Goal: Transaction & Acquisition: Purchase product/service

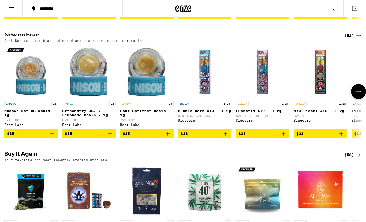
scroll to position [415, 0]
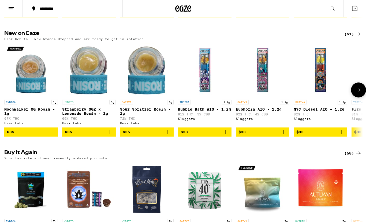
click at [358, 93] on icon at bounding box center [359, 90] width 6 height 6
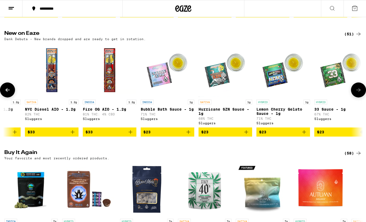
scroll to position [0, 299]
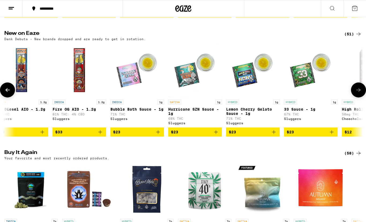
click at [358, 93] on icon at bounding box center [359, 90] width 6 height 6
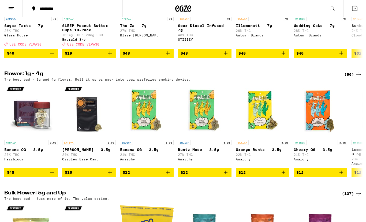
scroll to position [642, 0]
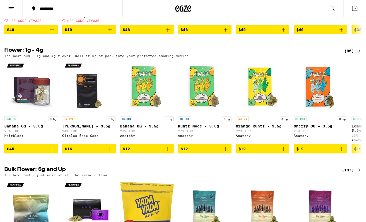
click at [354, 54] on div "(96)" at bounding box center [353, 51] width 17 height 6
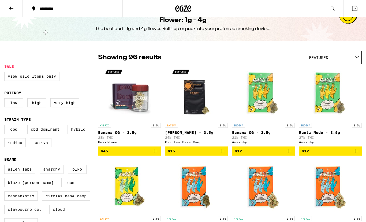
scroll to position [59, 0]
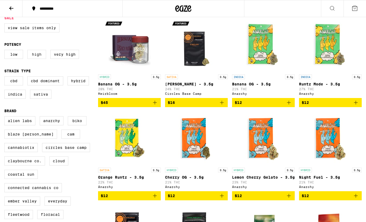
click at [38, 56] on label "High" at bounding box center [36, 54] width 19 height 9
click at [6, 51] on input "High" at bounding box center [5, 51] width 0 height 0
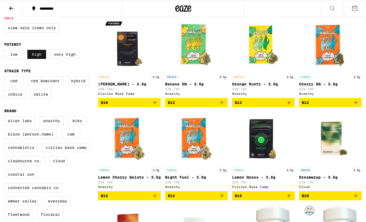
click at [34, 59] on label "High" at bounding box center [36, 54] width 19 height 9
click at [6, 51] on input "High" at bounding box center [5, 51] width 0 height 0
checkbox input "false"
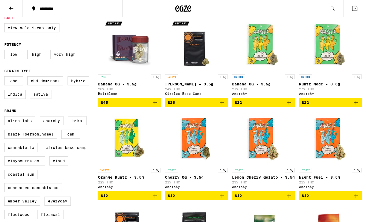
click at [65, 59] on label "Very High" at bounding box center [64, 54] width 29 height 9
click at [6, 51] on input "Very High" at bounding box center [5, 51] width 0 height 0
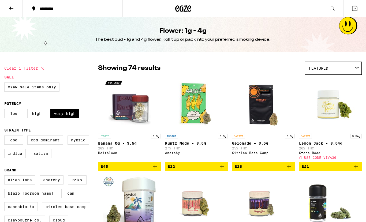
checkbox input "false"
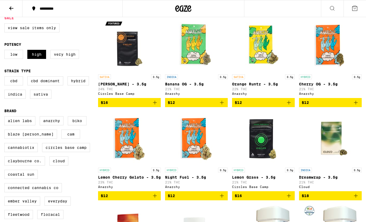
checkbox input "false"
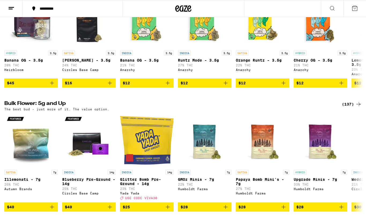
scroll to position [760, 0]
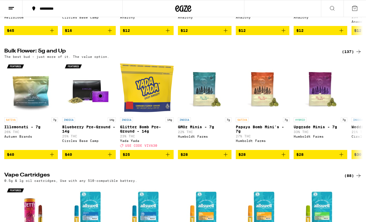
click at [349, 55] on div "(137)" at bounding box center [352, 52] width 20 height 6
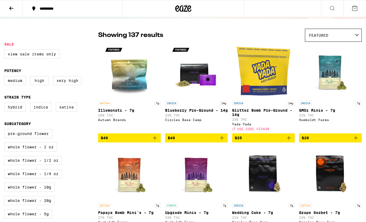
scroll to position [46, 0]
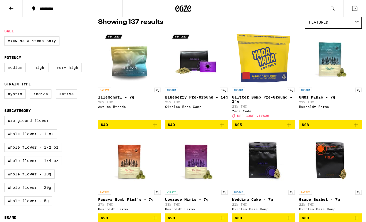
click at [67, 70] on label "Very High" at bounding box center [67, 67] width 29 height 9
click at [6, 64] on input "Very High" at bounding box center [5, 64] width 0 height 0
checkbox input "true"
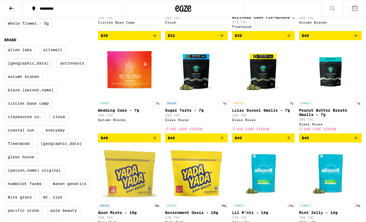
scroll to position [257, 0]
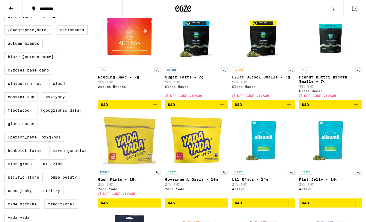
click at [222, 108] on icon "Add to bag" at bounding box center [222, 105] width 6 height 6
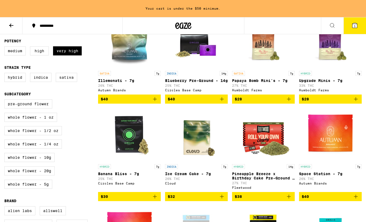
scroll to position [84, 0]
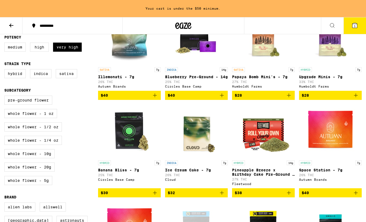
click at [155, 99] on icon "Add to bag" at bounding box center [155, 95] width 6 height 6
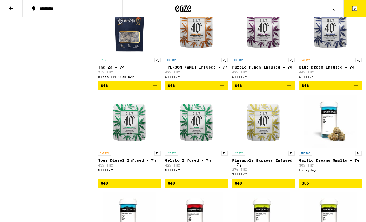
scroll to position [471, 0]
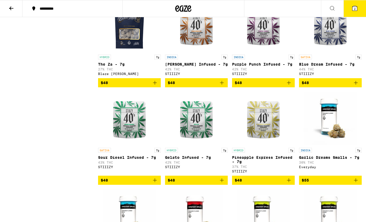
click at [356, 86] on icon "Add to bag" at bounding box center [356, 83] width 6 height 6
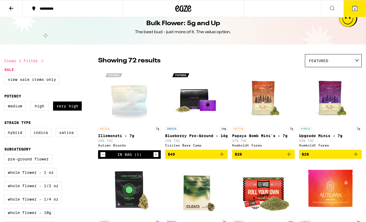
scroll to position [0, 0]
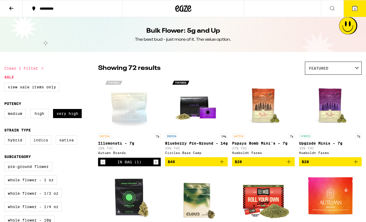
click at [45, 140] on label "Indica" at bounding box center [40, 140] width 21 height 9
click at [6, 137] on input "Indica" at bounding box center [5, 137] width 0 height 0
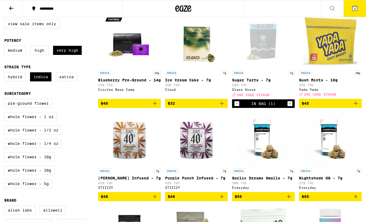
scroll to position [65, 0]
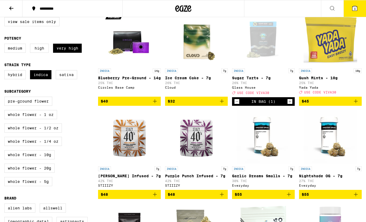
click at [222, 103] on icon "Add to bag" at bounding box center [222, 101] width 4 height 4
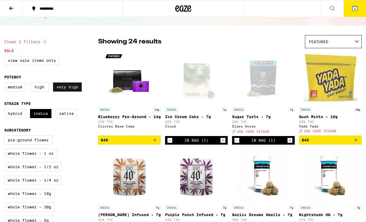
scroll to position [38, 0]
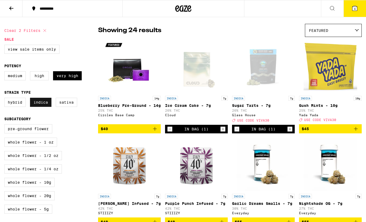
click at [37, 107] on label "Indica" at bounding box center [40, 102] width 21 height 9
click at [6, 99] on input "Indica" at bounding box center [5, 99] width 0 height 0
checkbox input "false"
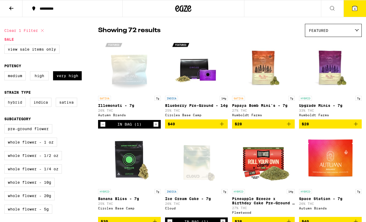
click at [13, 105] on label "Hybrid" at bounding box center [14, 102] width 21 height 9
click at [6, 99] on input "Hybrid" at bounding box center [5, 99] width 0 height 0
checkbox input "true"
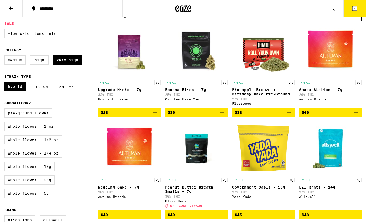
scroll to position [74, 0]
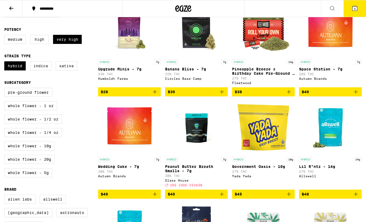
click at [128, 40] on img "Open page for Upgrade Minis - 7g from Humboldt Farms" at bounding box center [130, 30] width 54 height 54
click at [155, 95] on icon "Add to bag" at bounding box center [155, 92] width 6 height 6
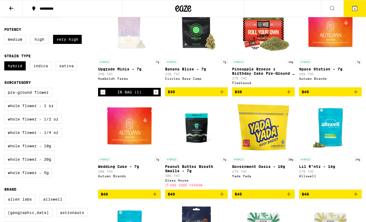
click at [353, 9] on icon at bounding box center [355, 8] width 5 height 5
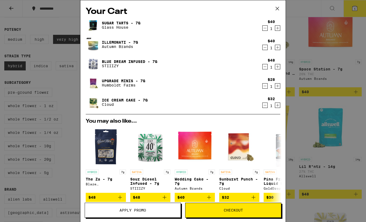
click at [266, 106] on icon "Decrement" at bounding box center [265, 105] width 5 height 6
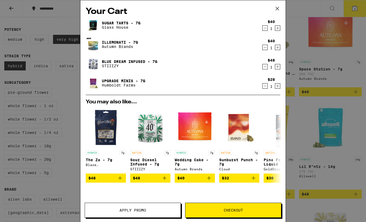
scroll to position [74, 0]
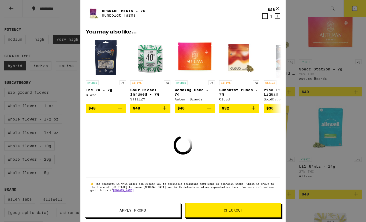
click at [146, 212] on span "Apply Promo" at bounding box center [133, 211] width 27 height 4
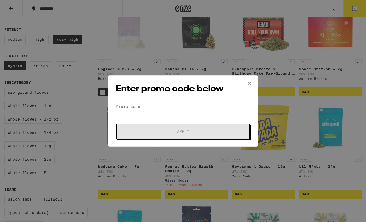
click at [157, 104] on input "Promo Code" at bounding box center [183, 107] width 135 height 8
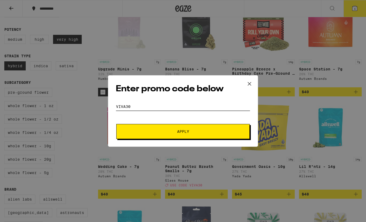
type input "viva30"
click at [141, 135] on button "Apply" at bounding box center [183, 131] width 134 height 15
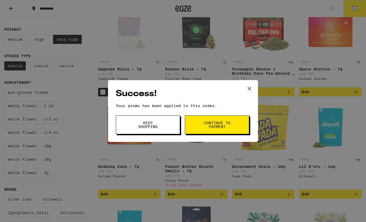
click at [155, 125] on span "Keep Shopping" at bounding box center [147, 125] width 27 height 8
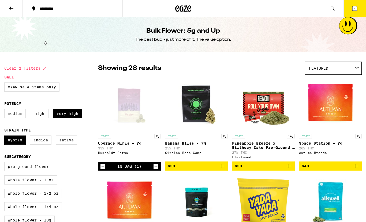
click at [182, 5] on icon at bounding box center [183, 9] width 16 height 10
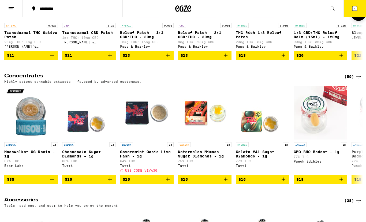
scroll to position [2422, 0]
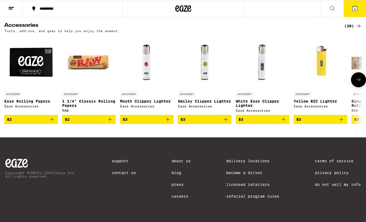
click at [356, 83] on icon at bounding box center [359, 80] width 6 height 6
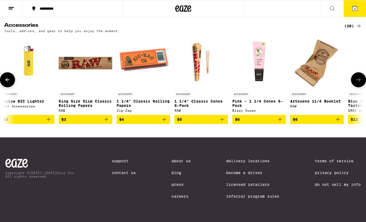
scroll to position [0, 299]
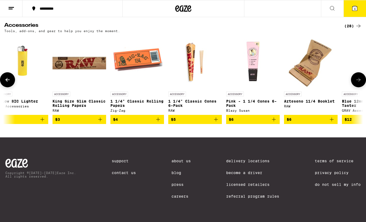
click at [356, 83] on icon at bounding box center [359, 80] width 6 height 6
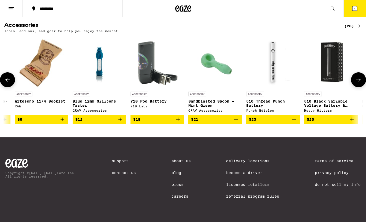
scroll to position [0, 599]
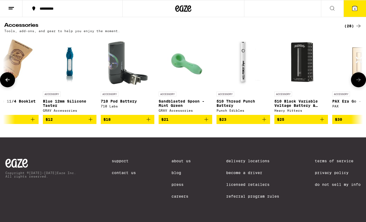
click at [356, 83] on icon at bounding box center [359, 80] width 6 height 6
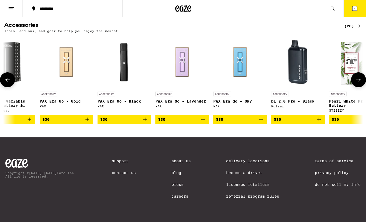
scroll to position [0, 898]
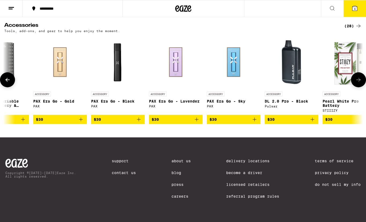
click at [356, 83] on icon at bounding box center [359, 80] width 6 height 6
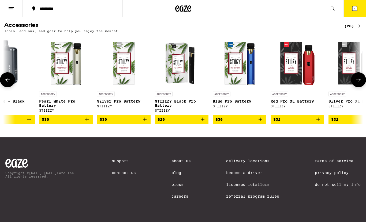
scroll to position [0, 1197]
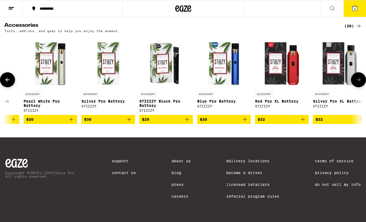
click at [356, 83] on icon at bounding box center [359, 80] width 6 height 6
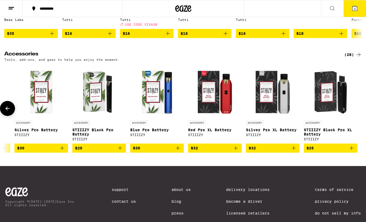
scroll to position [2302, 0]
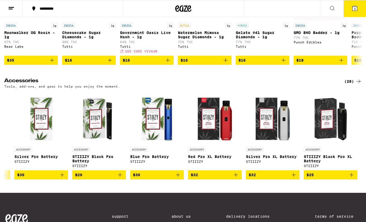
click at [354, 5] on icon at bounding box center [355, 8] width 6 height 6
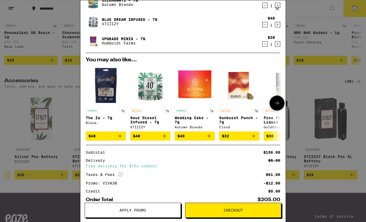
scroll to position [75, 0]
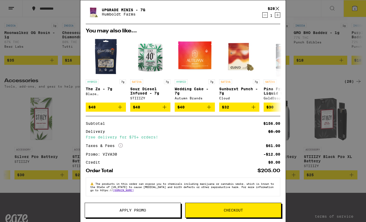
click at [241, 210] on span "Checkout" at bounding box center [233, 211] width 19 height 4
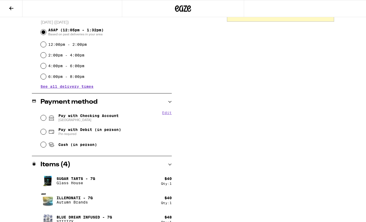
scroll to position [172, 0]
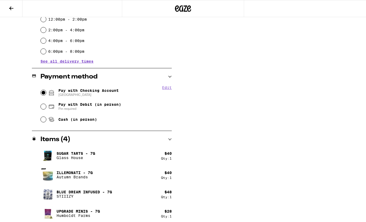
click at [42, 94] on input "Pay with Checking Account CHASE COLLEGE" at bounding box center [43, 92] width 5 height 5
radio input "true"
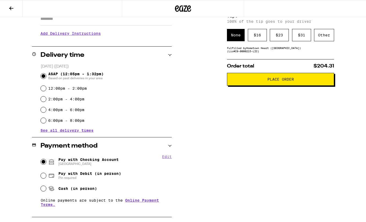
scroll to position [80, 0]
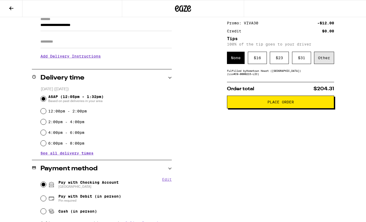
click at [327, 59] on div "Other" at bounding box center [324, 58] width 20 height 12
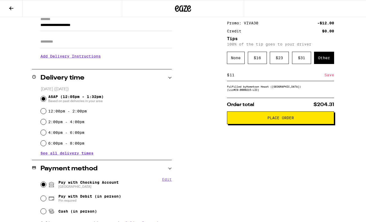
type input "11"
click at [330, 76] on div "Save" at bounding box center [330, 75] width 10 height 12
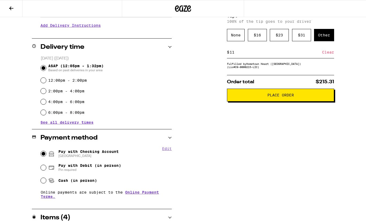
scroll to position [114, 0]
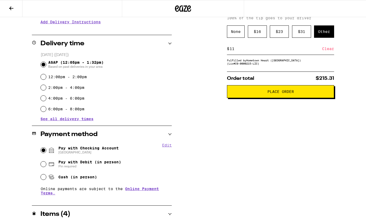
click at [295, 96] on button "Place Order" at bounding box center [280, 91] width 107 height 13
